Goal: Task Accomplishment & Management: Manage account settings

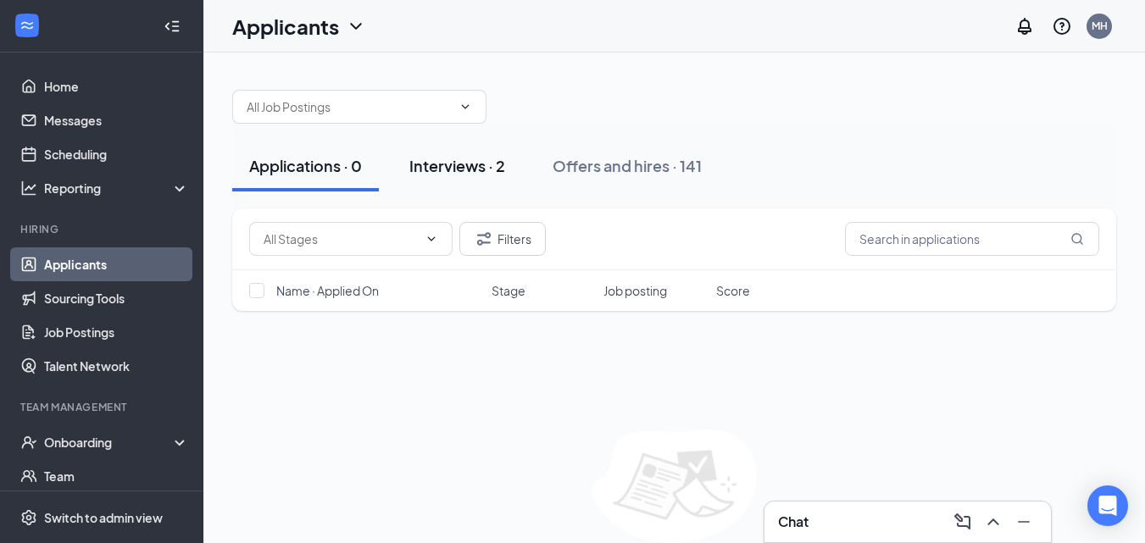
click at [462, 167] on div "Interviews · 2" at bounding box center [457, 165] width 96 height 21
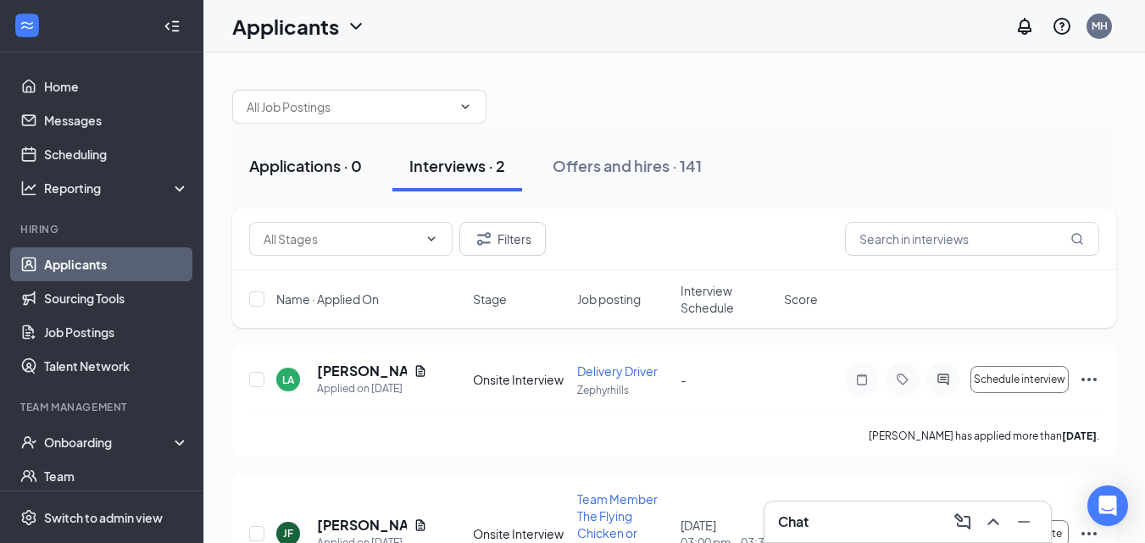
click at [300, 173] on div "Applications · 0" at bounding box center [305, 165] width 113 height 21
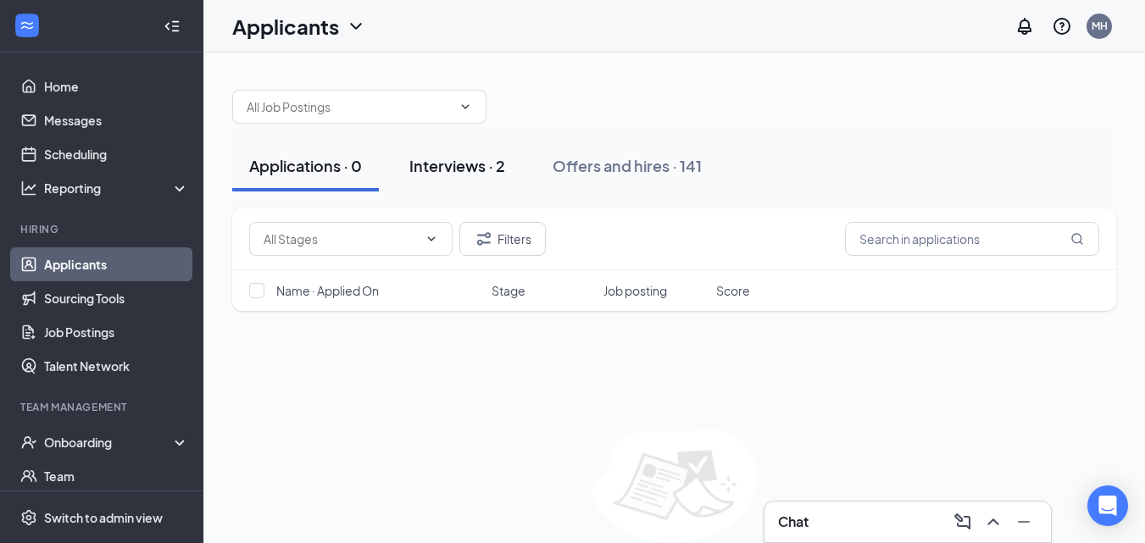
click at [477, 169] on div "Interviews · 2" at bounding box center [457, 165] width 96 height 21
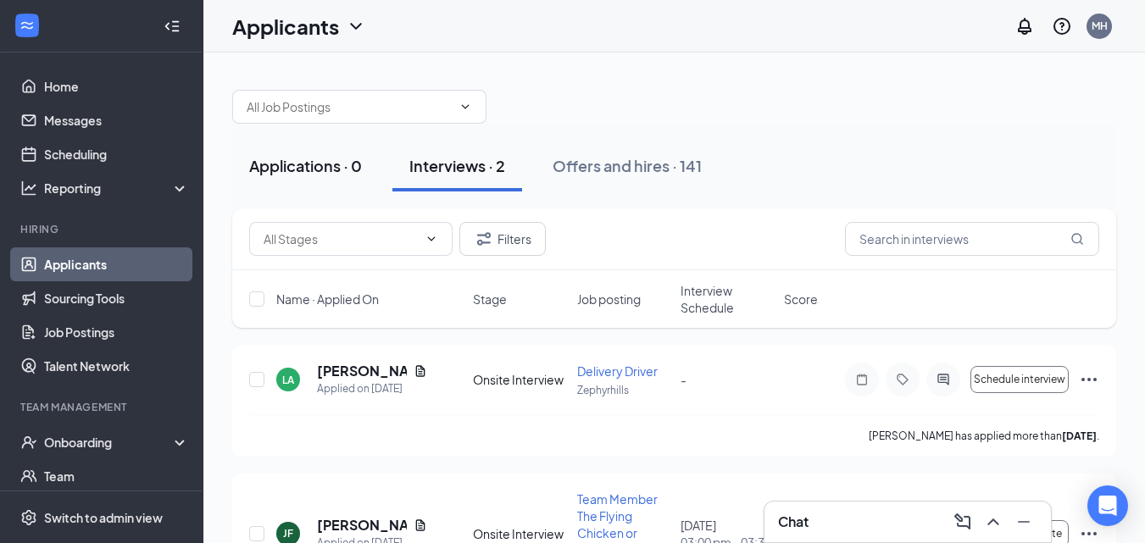
click at [352, 163] on div "Applications · 0" at bounding box center [305, 165] width 113 height 21
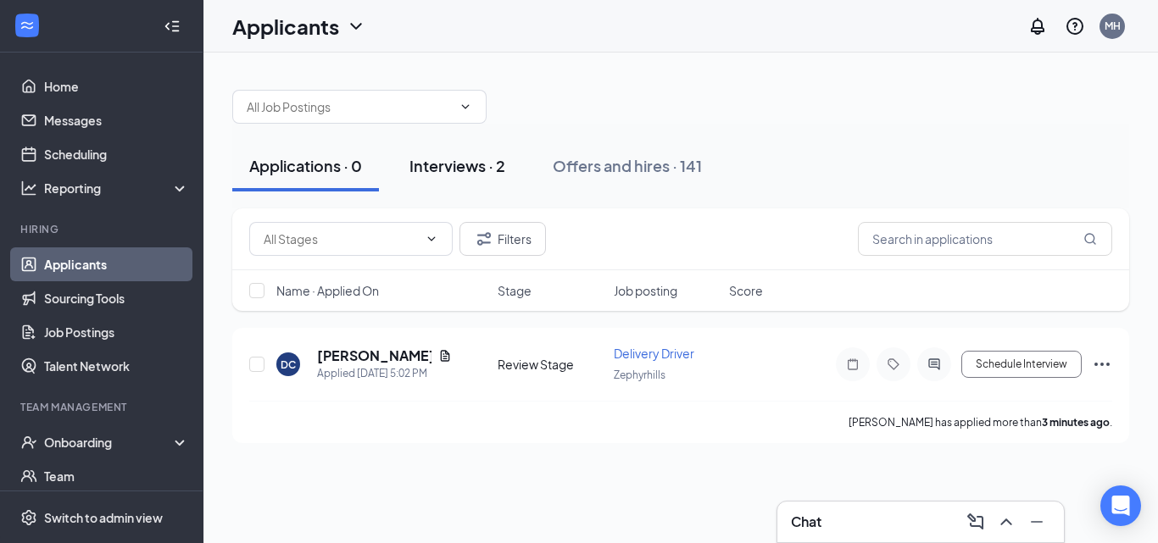
click at [459, 163] on div "Interviews · 2" at bounding box center [457, 165] width 96 height 21
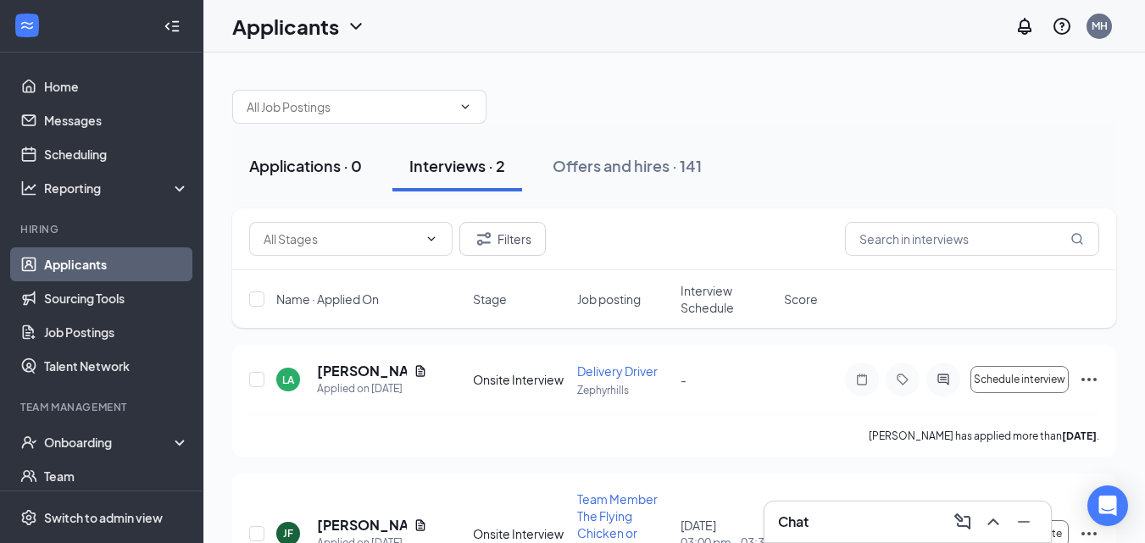
click at [341, 179] on button "Applications · 0" at bounding box center [305, 166] width 147 height 51
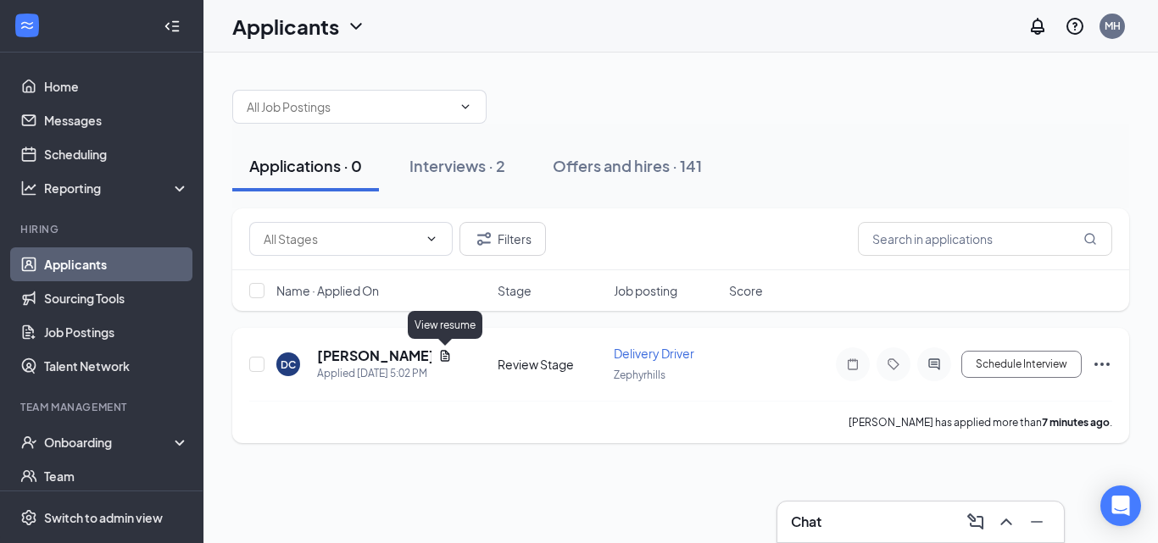
click at [442, 351] on icon "Document" at bounding box center [445, 355] width 9 height 11
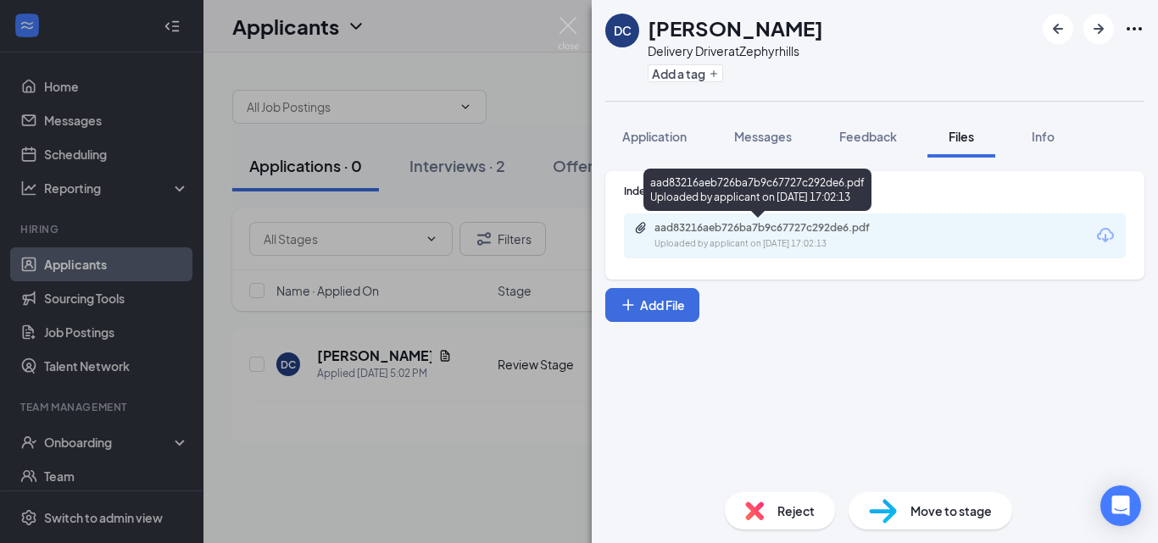
click at [776, 225] on div "aad83216aeb726ba7b9c67727c292de6.pdf" at bounding box center [772, 228] width 237 height 14
